Goal: Entertainment & Leisure: Consume media (video, audio)

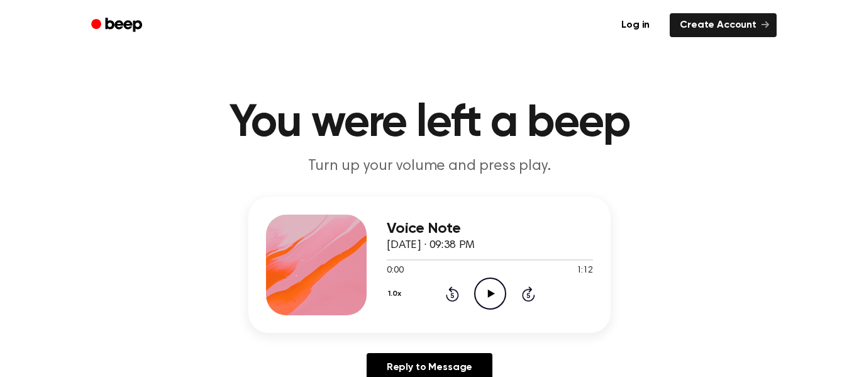
click at [487, 290] on icon "Play Audio" at bounding box center [490, 293] width 32 height 32
click at [495, 300] on icon "Play Audio" at bounding box center [490, 293] width 32 height 32
click at [480, 280] on icon "Play Audio" at bounding box center [490, 293] width 32 height 32
click at [498, 282] on icon "Play Audio" at bounding box center [490, 293] width 32 height 32
click at [497, 291] on icon "Play Audio" at bounding box center [490, 293] width 32 height 32
